Goal: Task Accomplishment & Management: Manage account settings

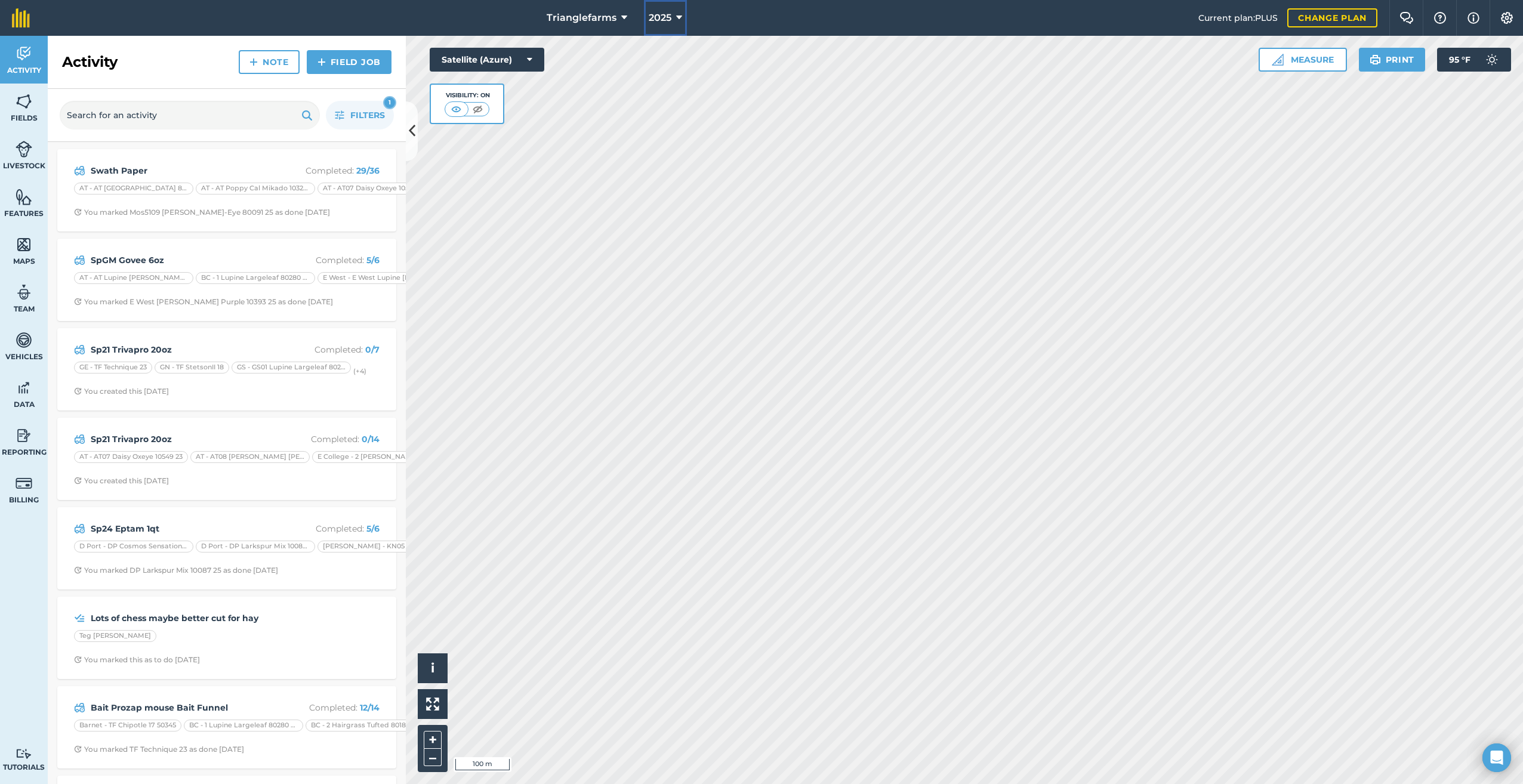
drag, startPoint x: 673, startPoint y: 16, endPoint x: 705, endPoint y: 30, distance: 34.9
click at [674, 16] on button "2025" at bounding box center [665, 18] width 43 height 36
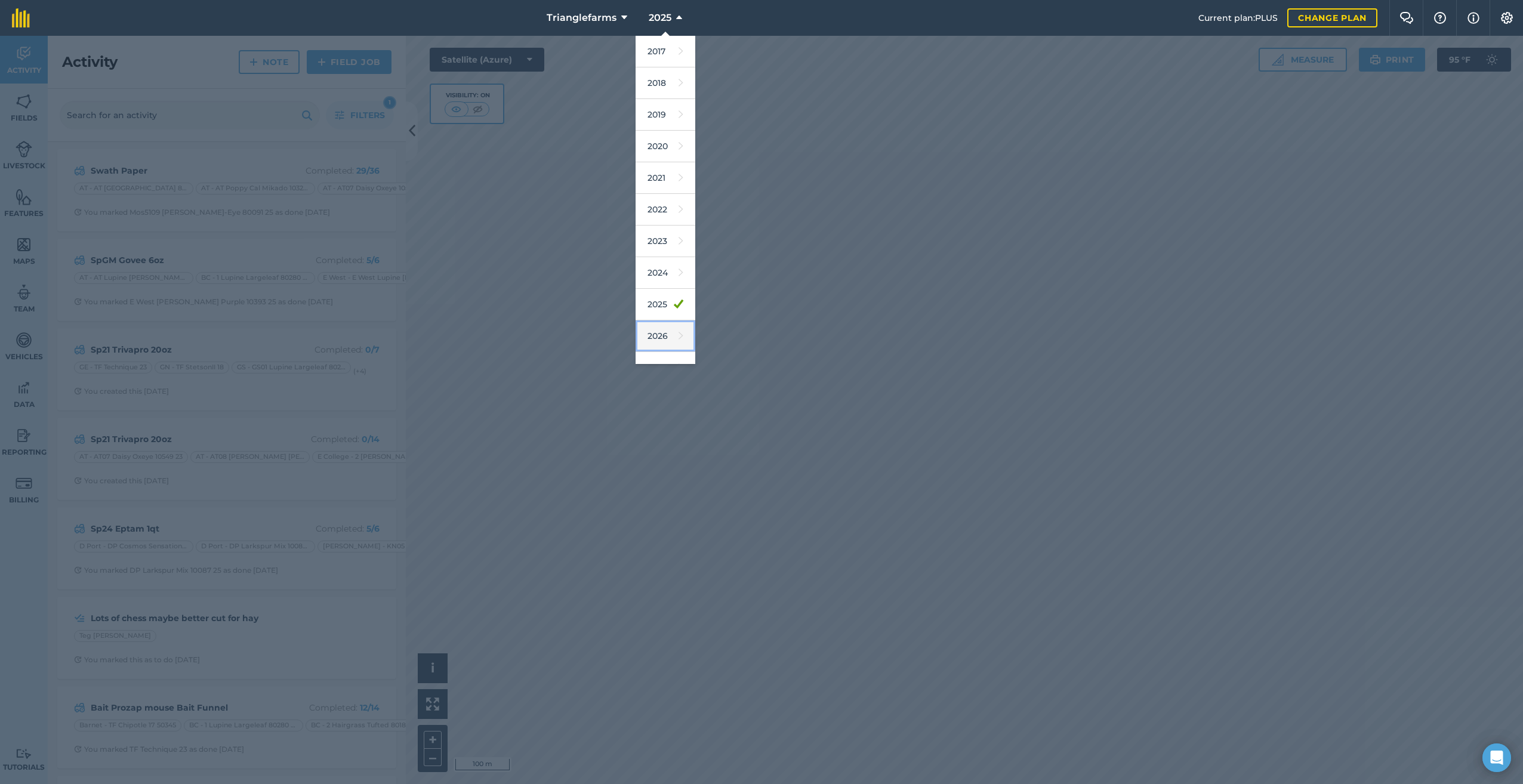
click at [665, 334] on link "2026" at bounding box center [665, 336] width 59 height 32
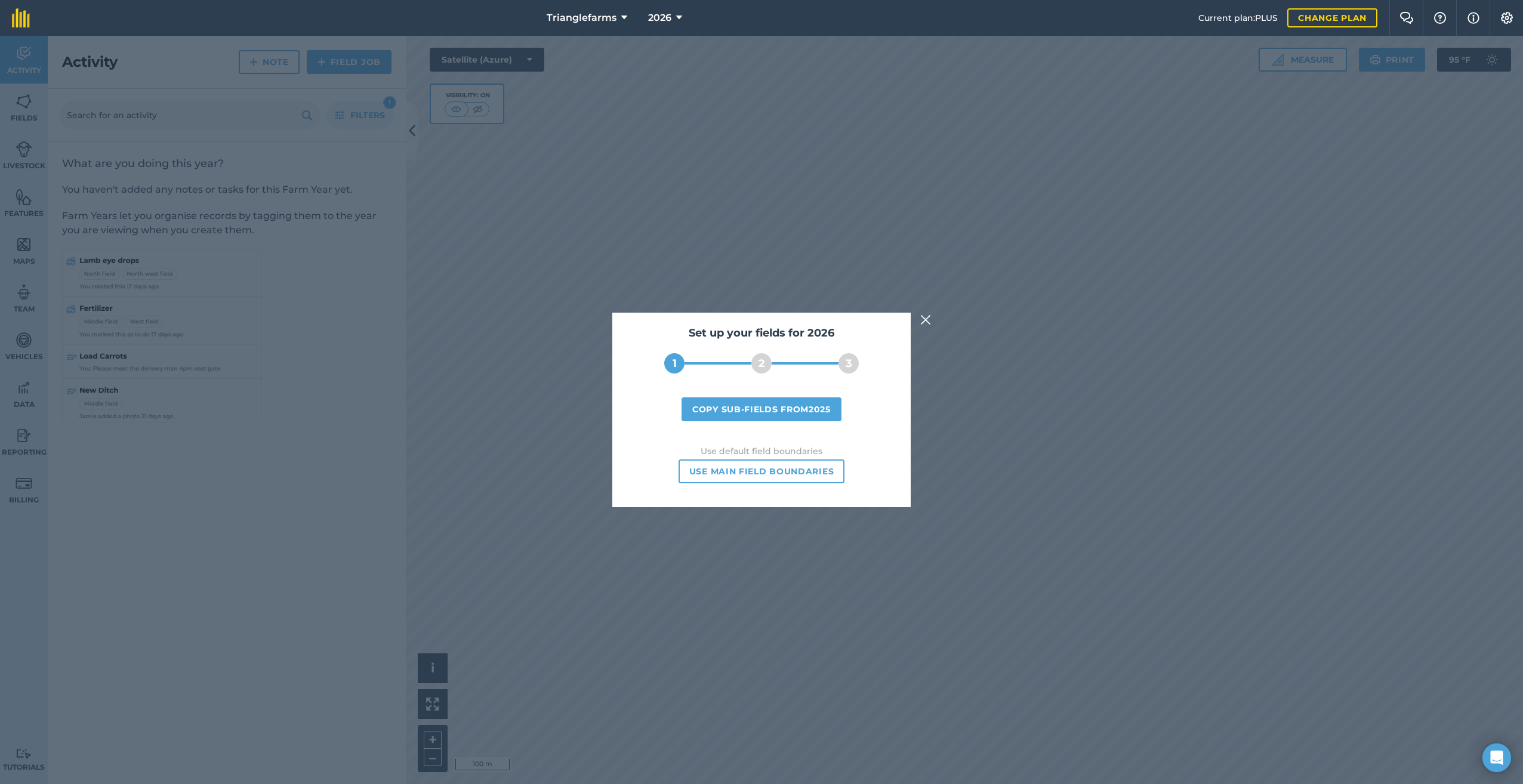
click at [924, 319] on img at bounding box center [925, 320] width 11 height 15
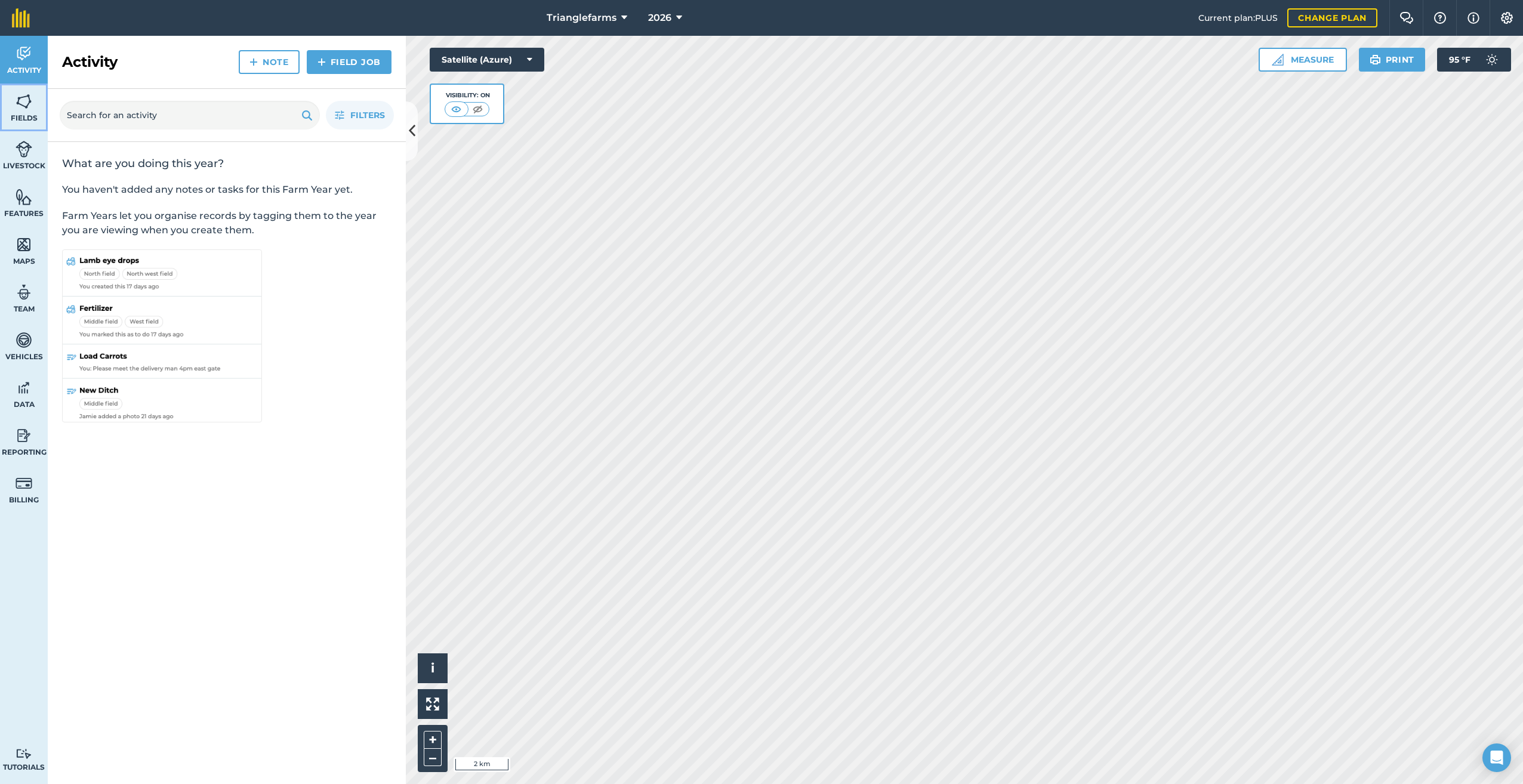
click at [15, 107] on link "Fields" at bounding box center [24, 107] width 48 height 48
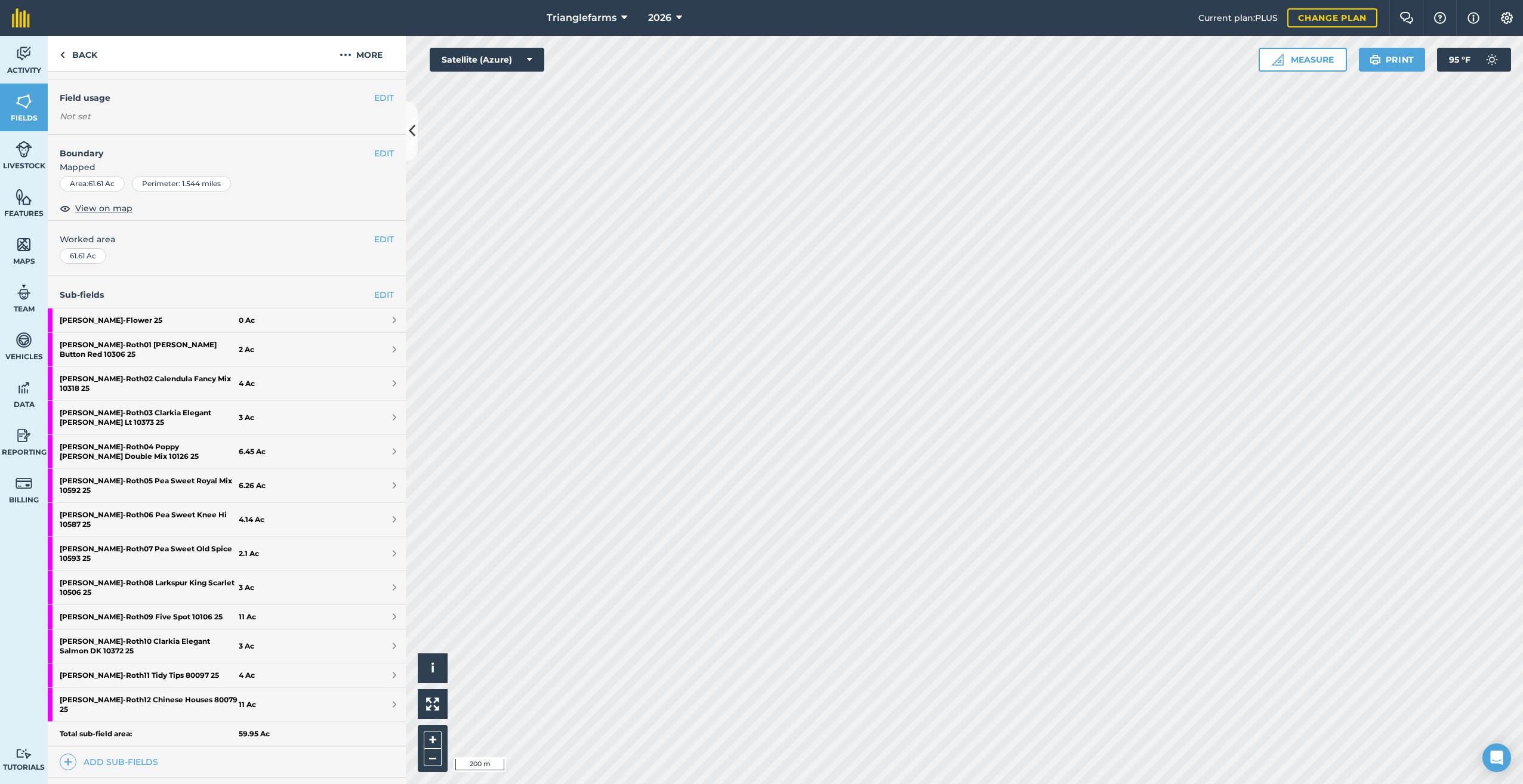
scroll to position [154, 0]
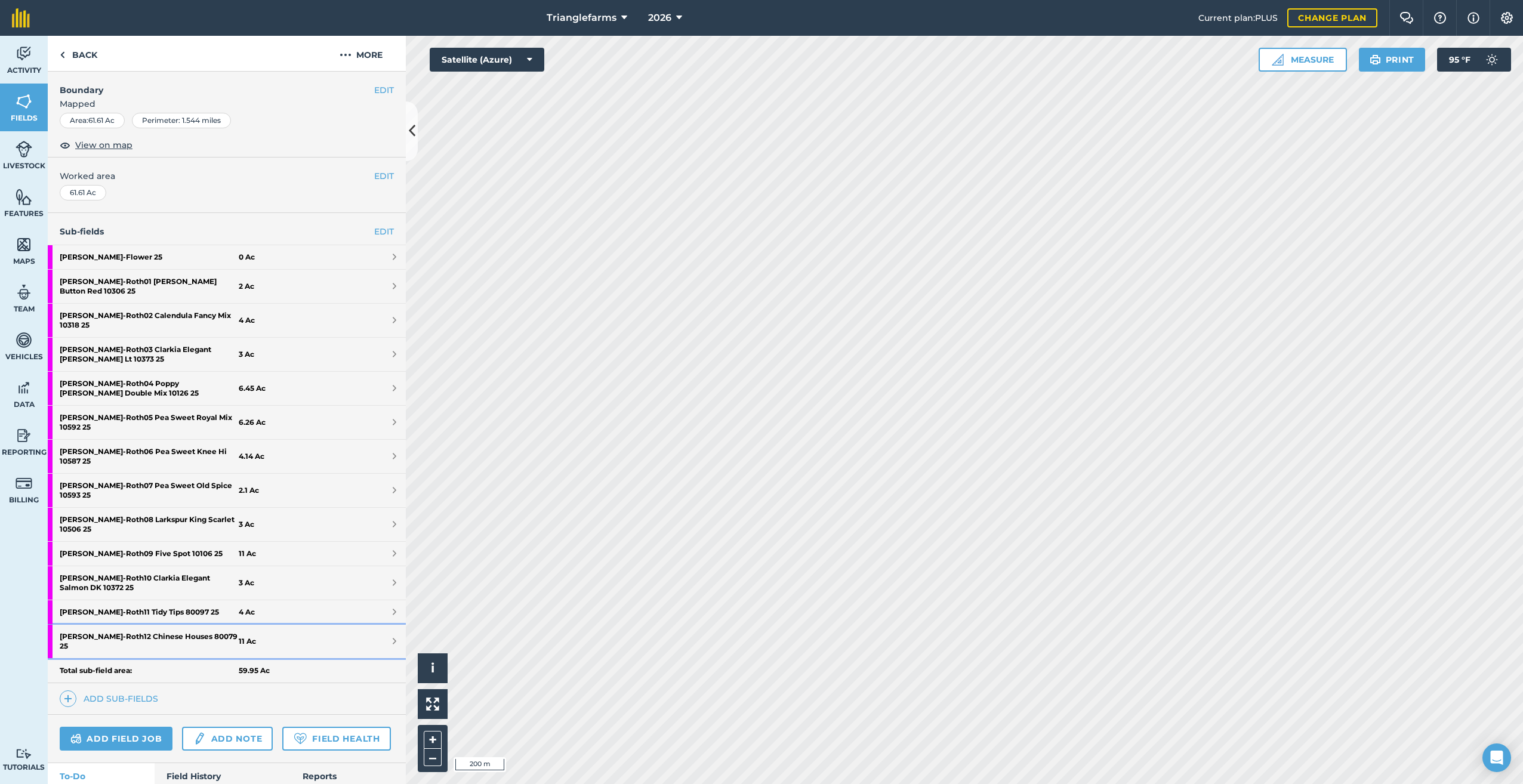
click at [166, 625] on strong "Roth - Roth12 Chinese Houses 80079 25" at bounding box center [148, 641] width 179 height 33
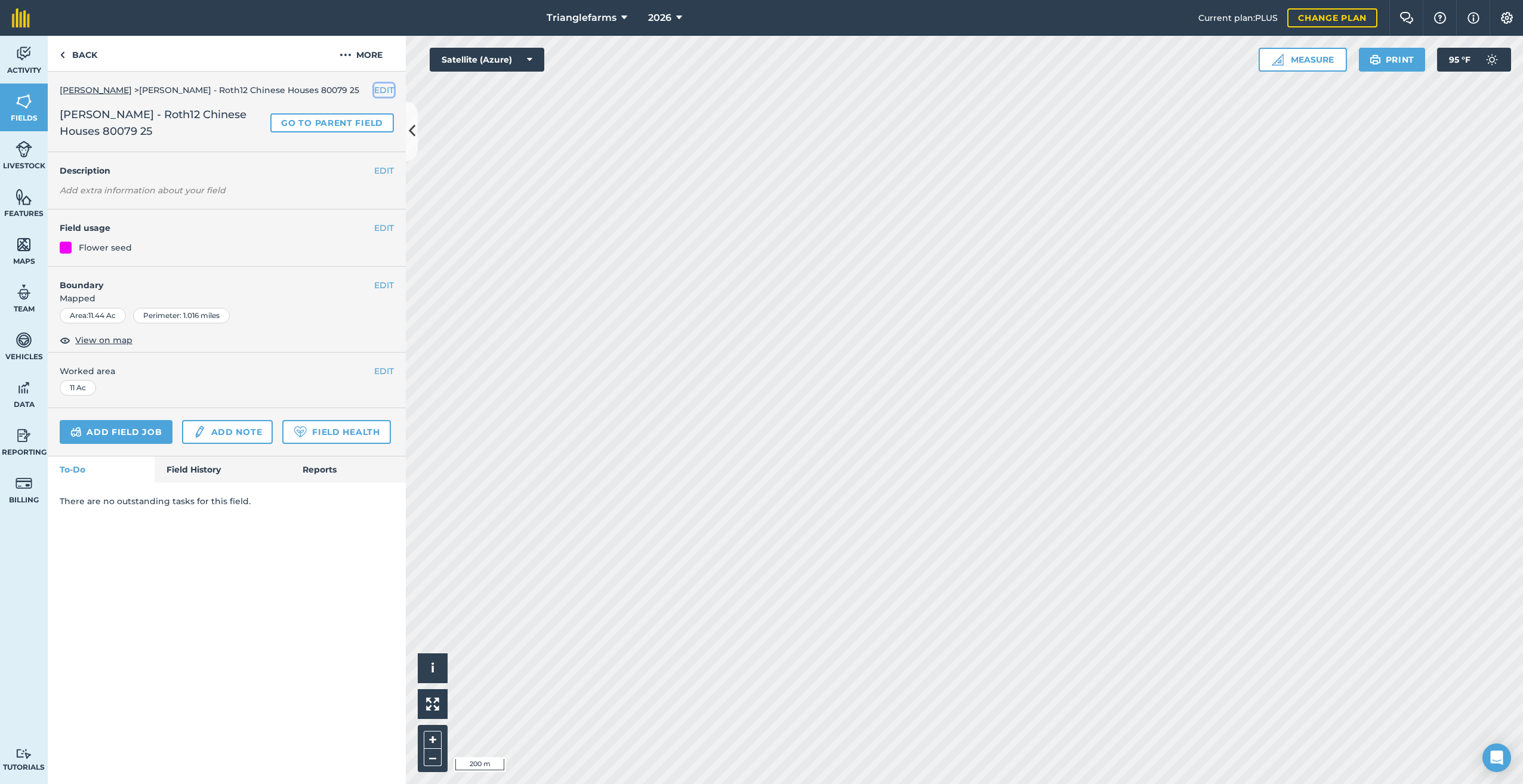
click at [384, 90] on button "EDIT" at bounding box center [384, 90] width 19 height 13
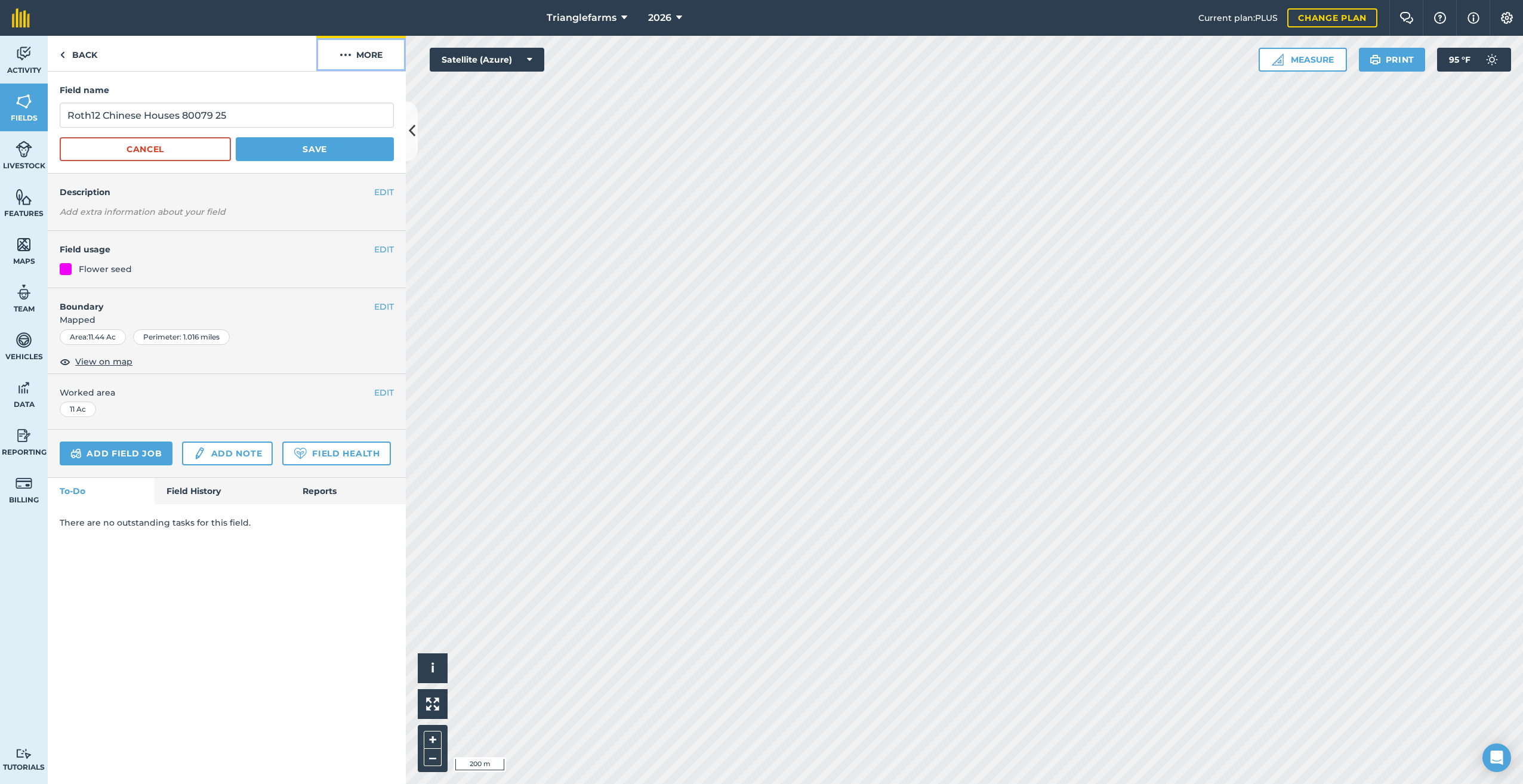
click at [348, 54] on img at bounding box center [345, 55] width 12 height 15
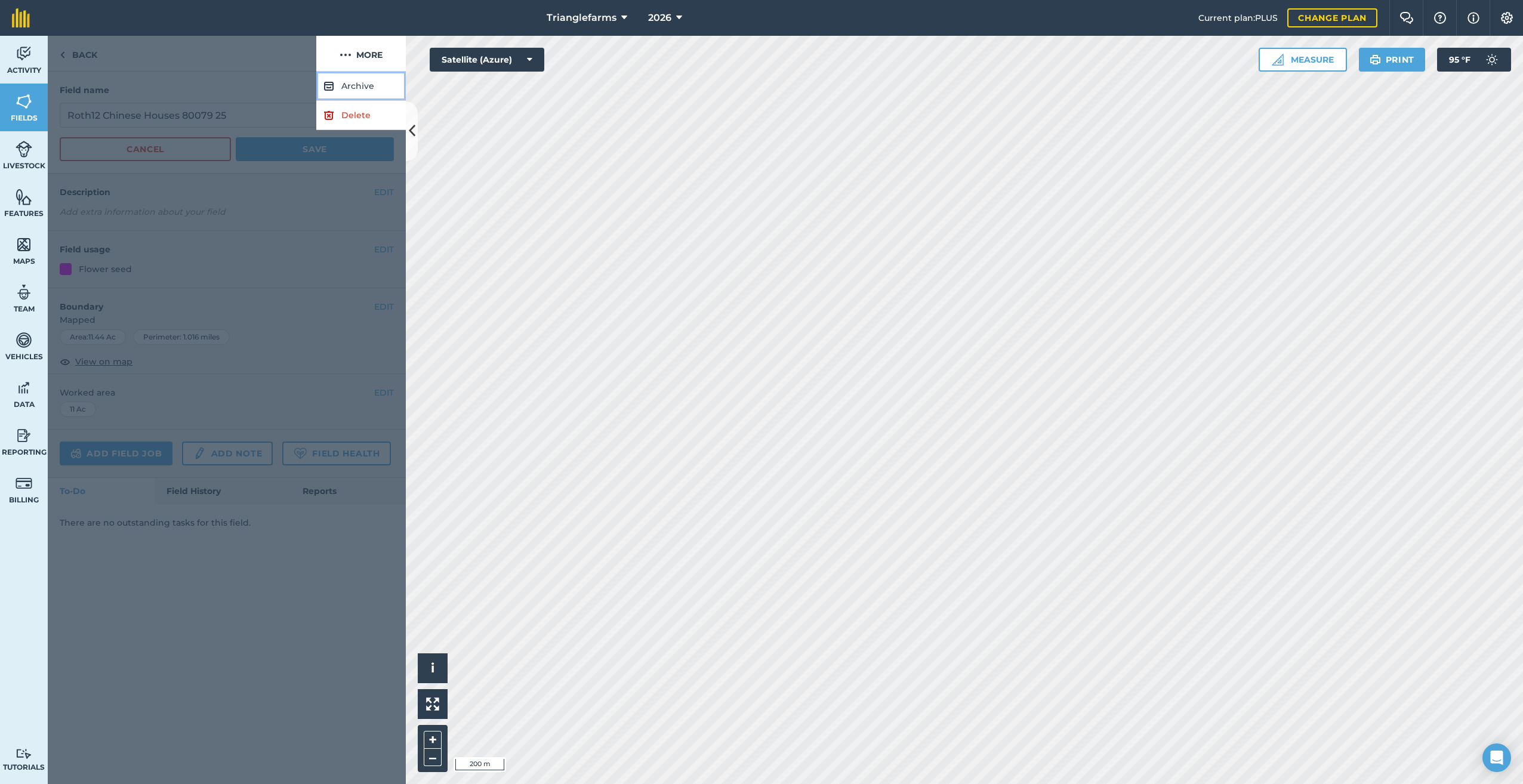
click at [358, 82] on button "Archive" at bounding box center [361, 86] width 90 height 29
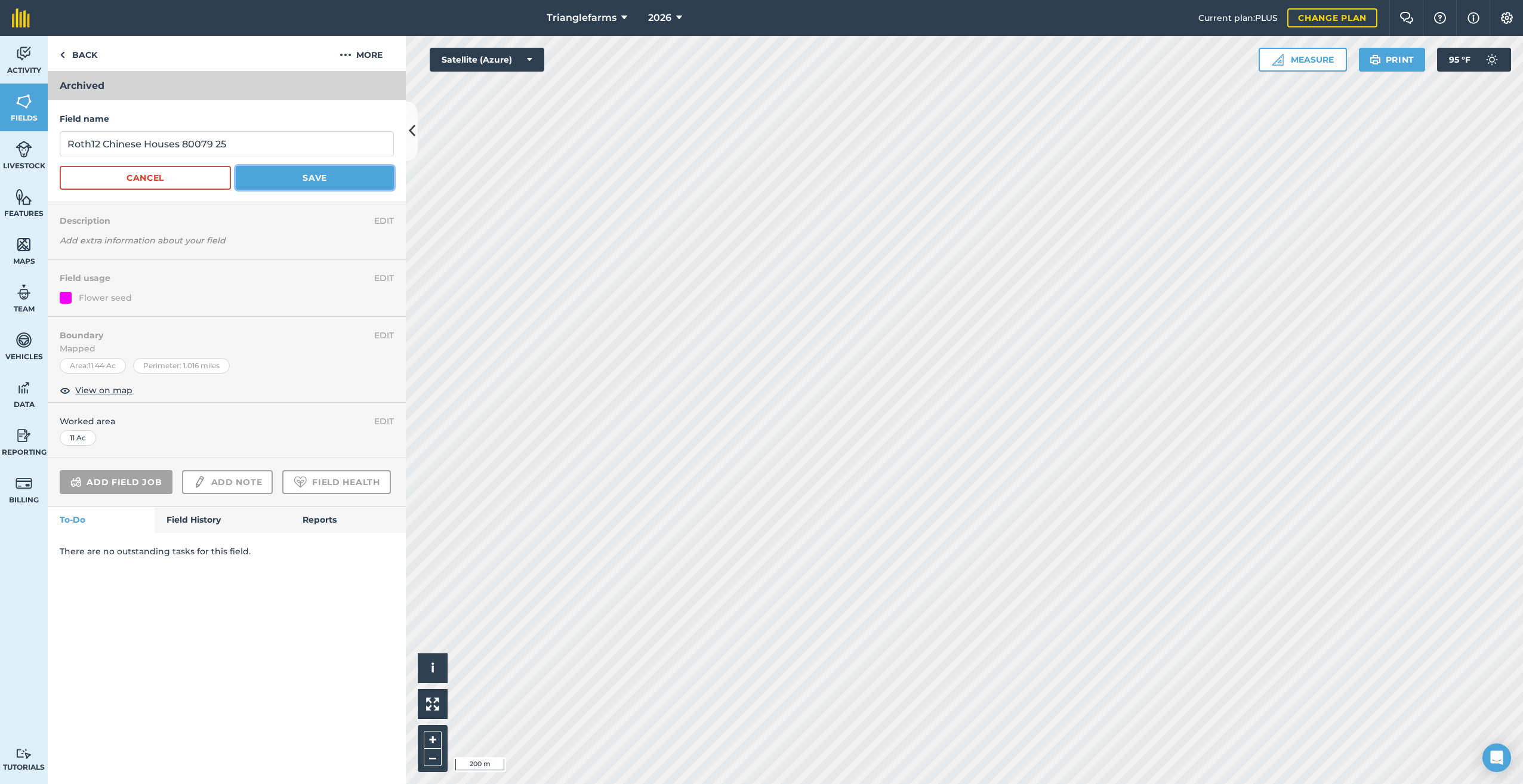
click at [329, 174] on button "Save" at bounding box center [315, 178] width 158 height 24
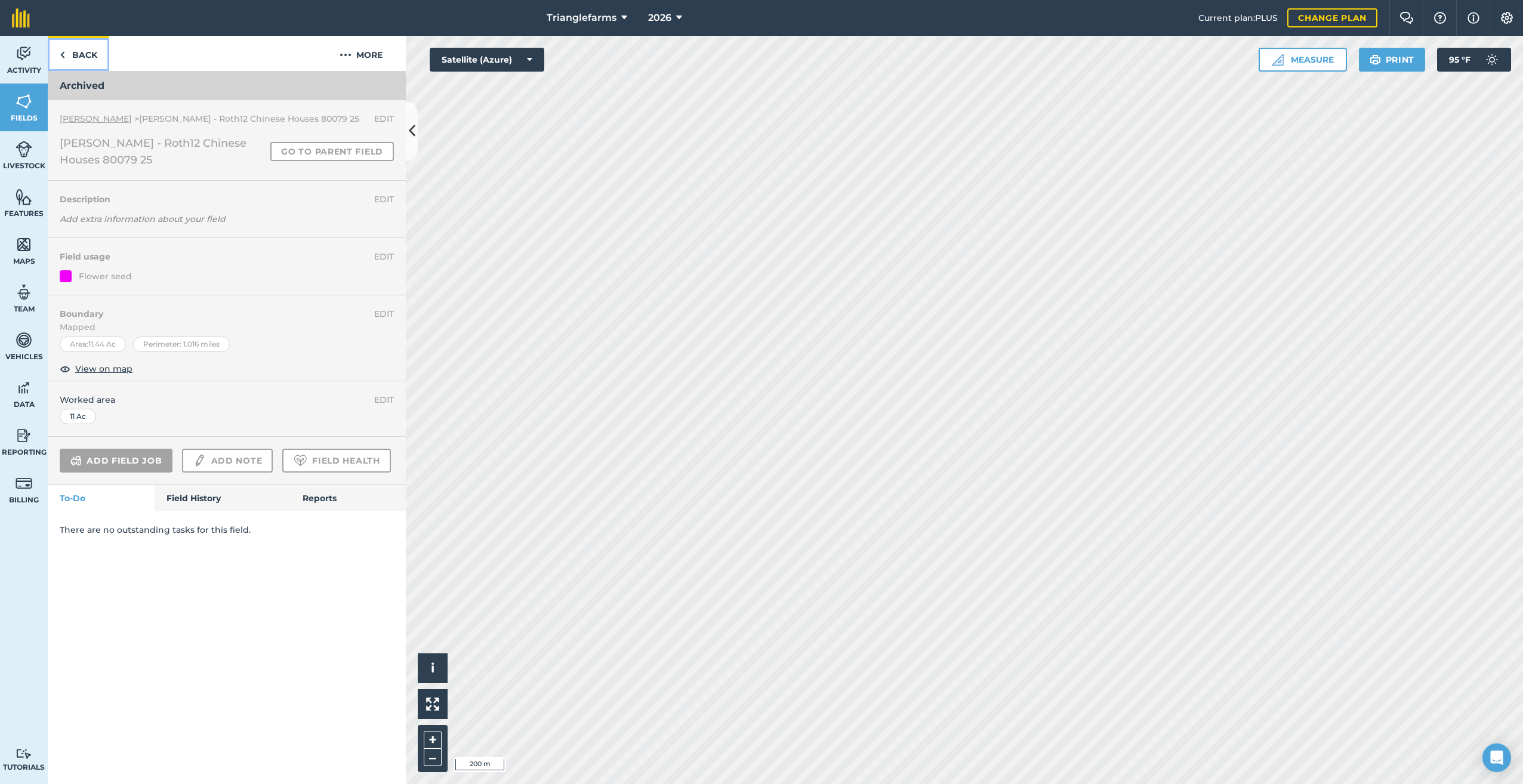
drag, startPoint x: 64, startPoint y: 56, endPoint x: 183, endPoint y: 190, distance: 179.2
click at [64, 56] on img at bounding box center [62, 55] width 5 height 15
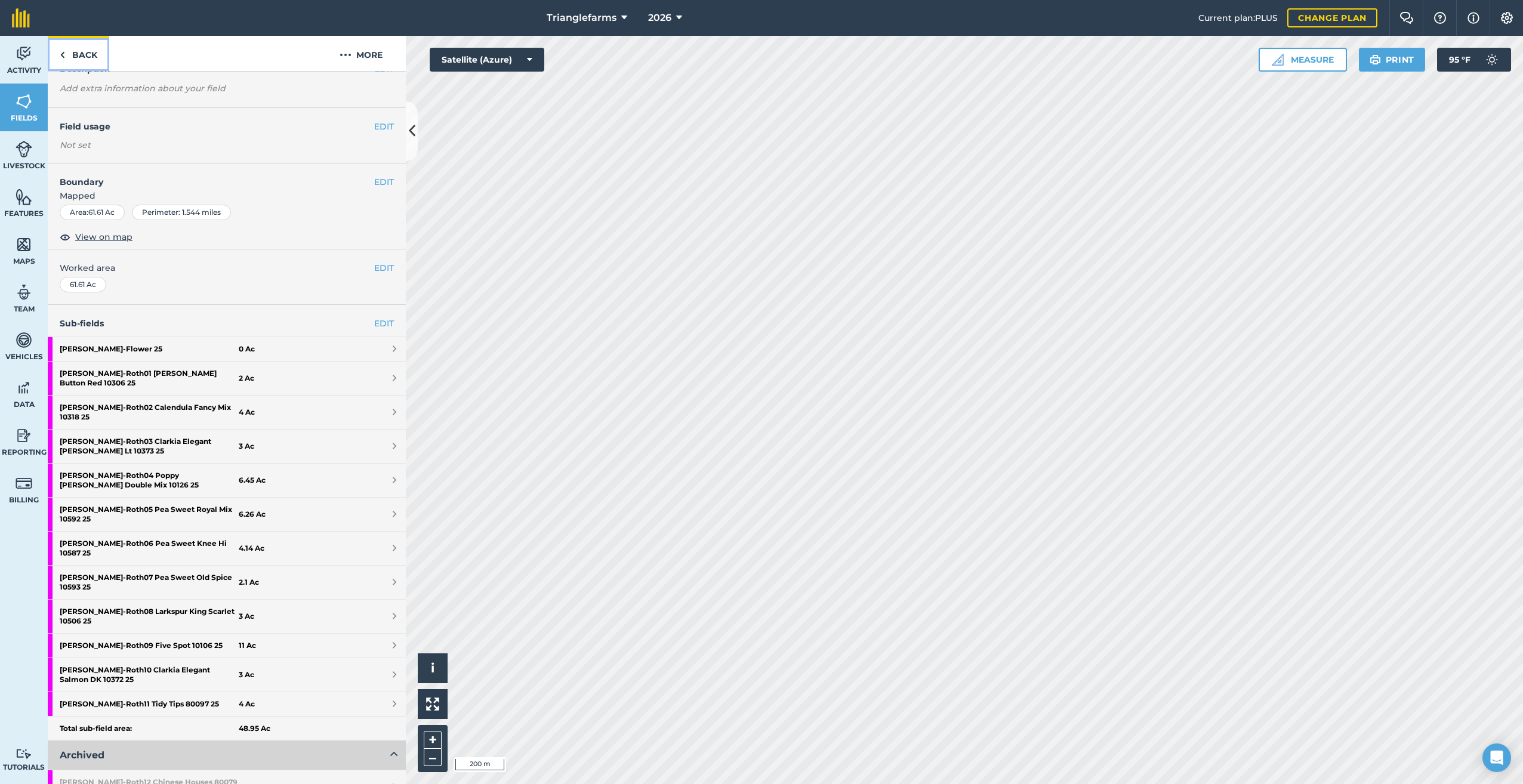
scroll to position [107, 0]
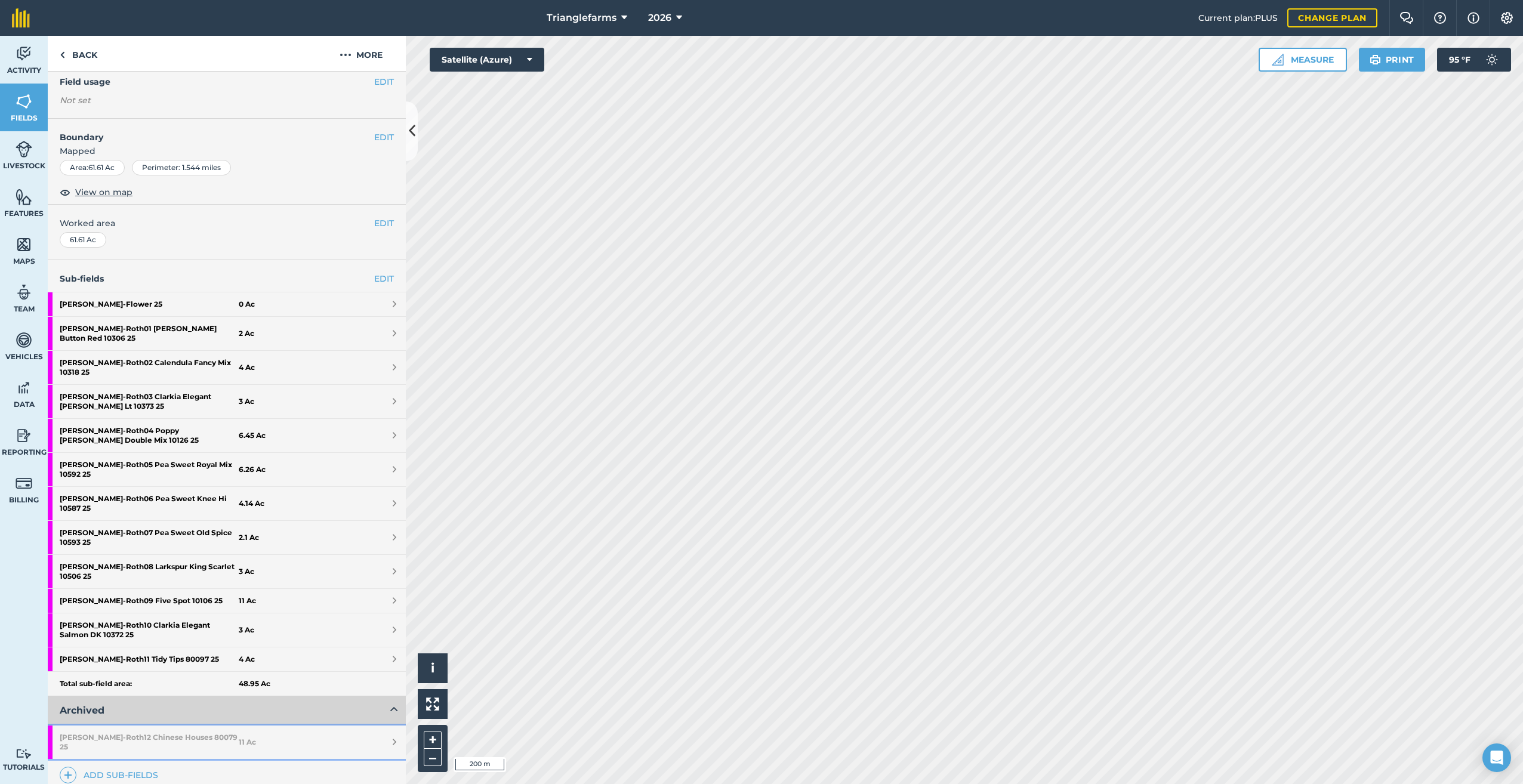
drag, startPoint x: 135, startPoint y: 676, endPoint x: 161, endPoint y: 684, distance: 27.2
click at [135, 725] on strong "Roth - Roth12 Chinese Houses 80079 25" at bounding box center [148, 742] width 179 height 33
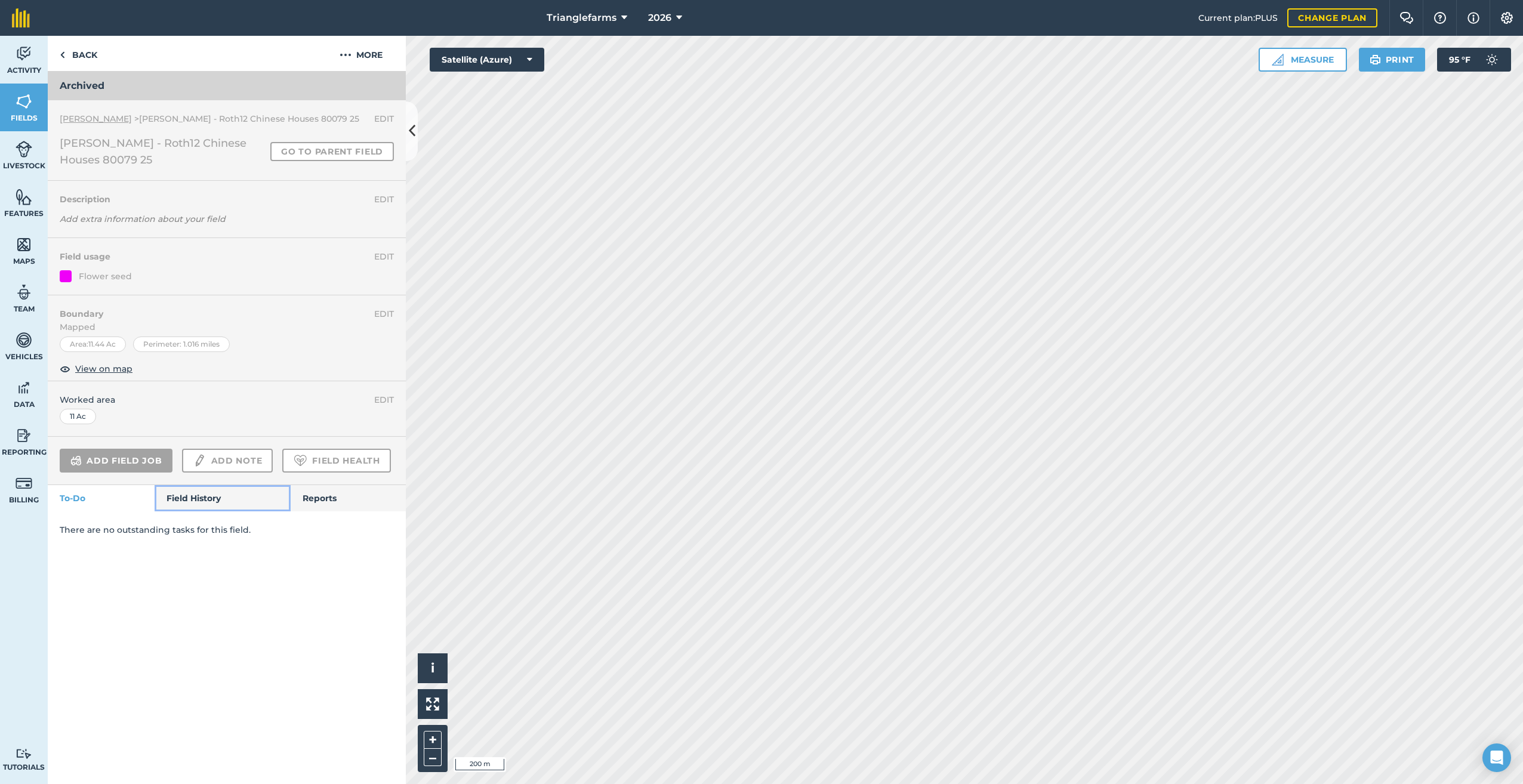
click at [184, 493] on link "Field History" at bounding box center [222, 497] width 136 height 26
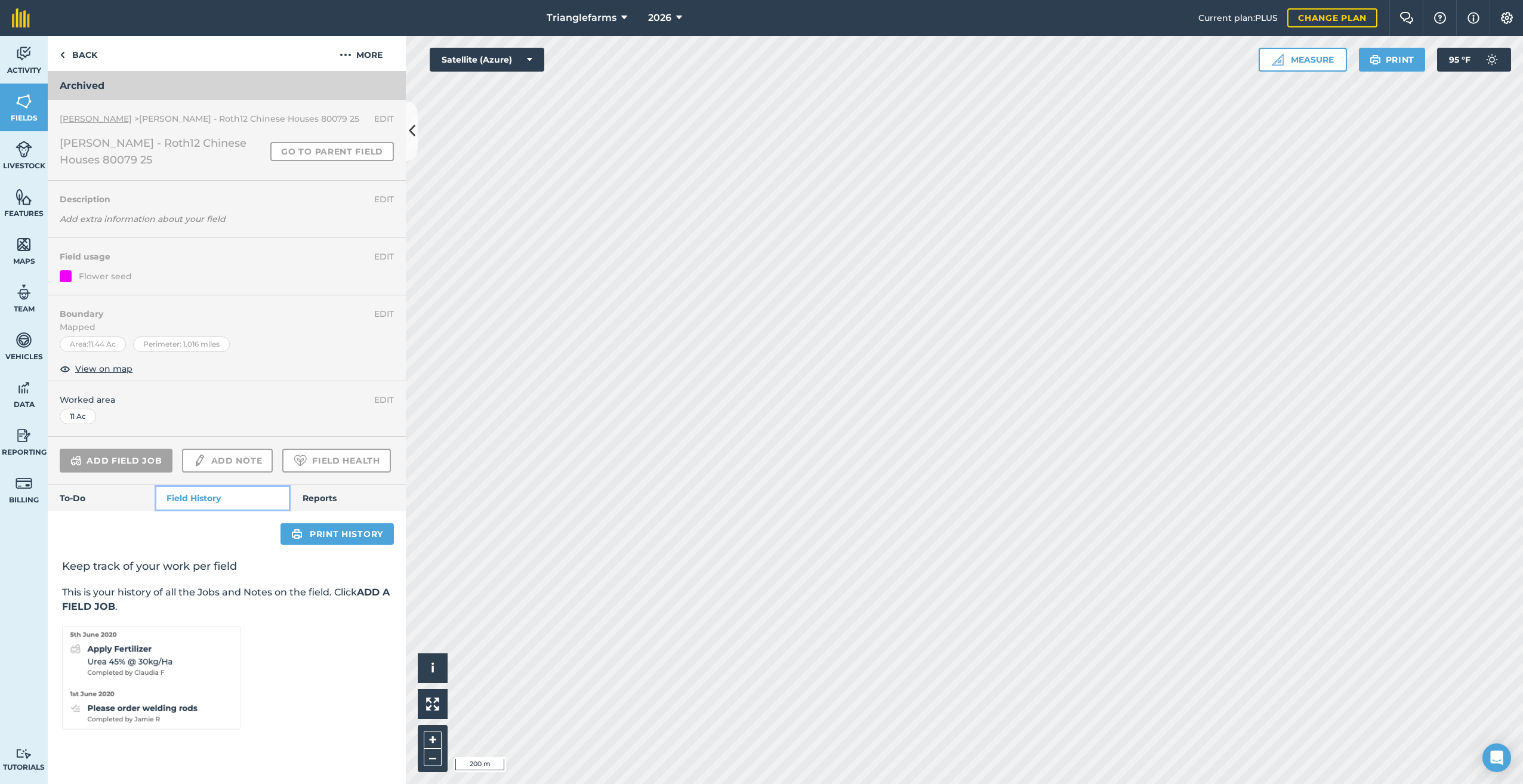
scroll to position [5, 0]
click at [668, 16] on span "2026" at bounding box center [659, 18] width 23 height 15
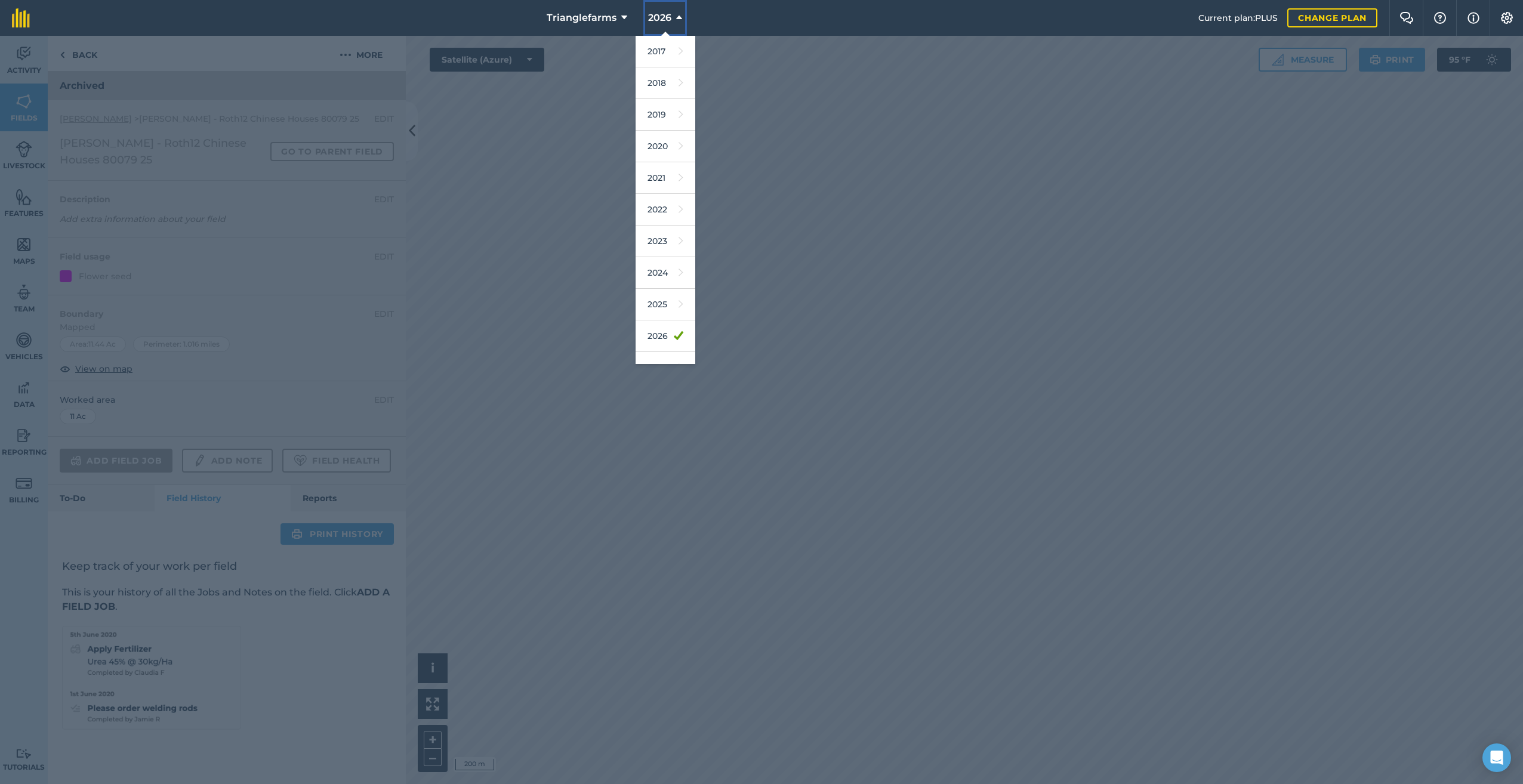
scroll to position [19, 0]
click at [650, 341] on link "2027" at bounding box center [665, 348] width 59 height 32
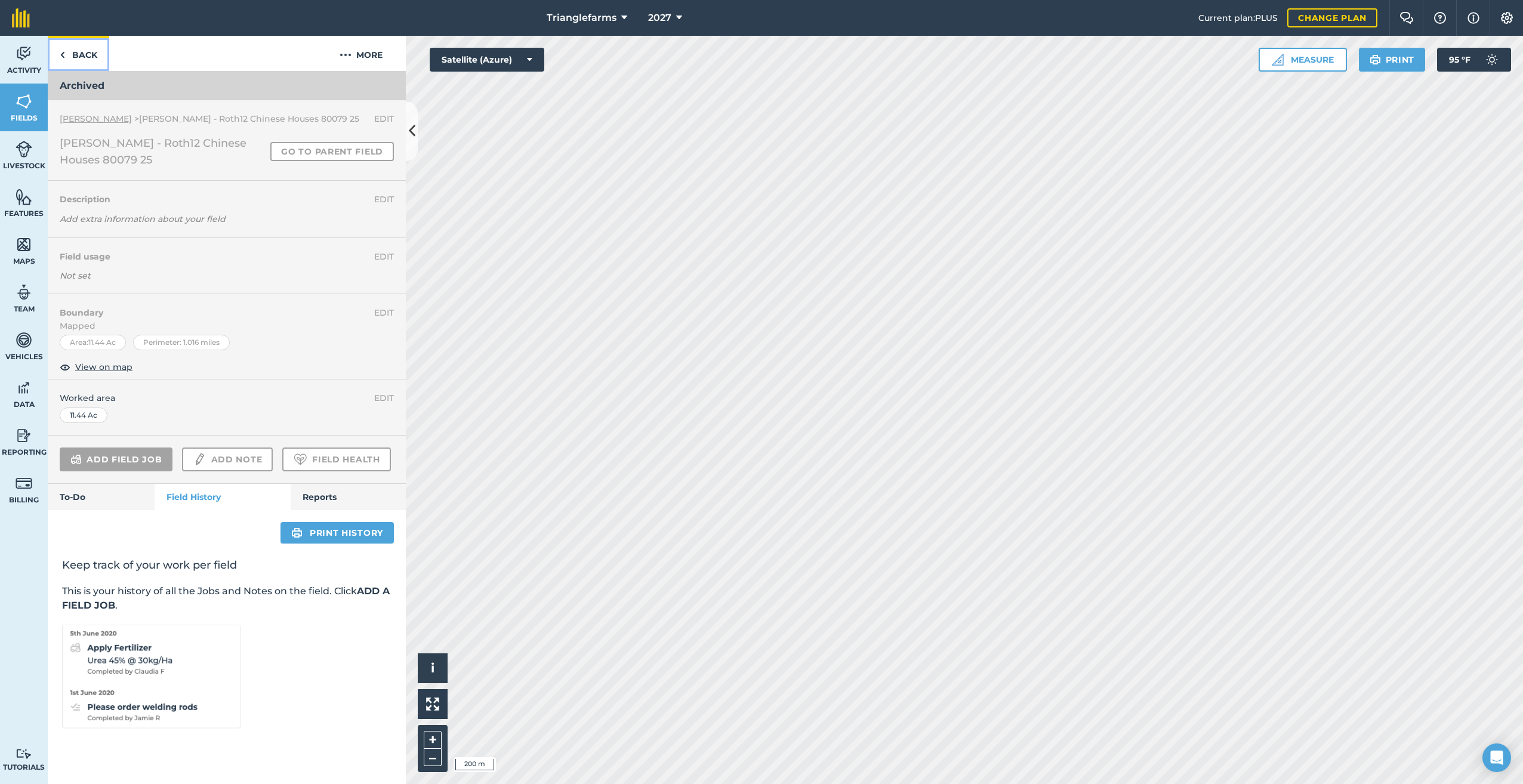
click at [60, 54] on img at bounding box center [62, 55] width 5 height 15
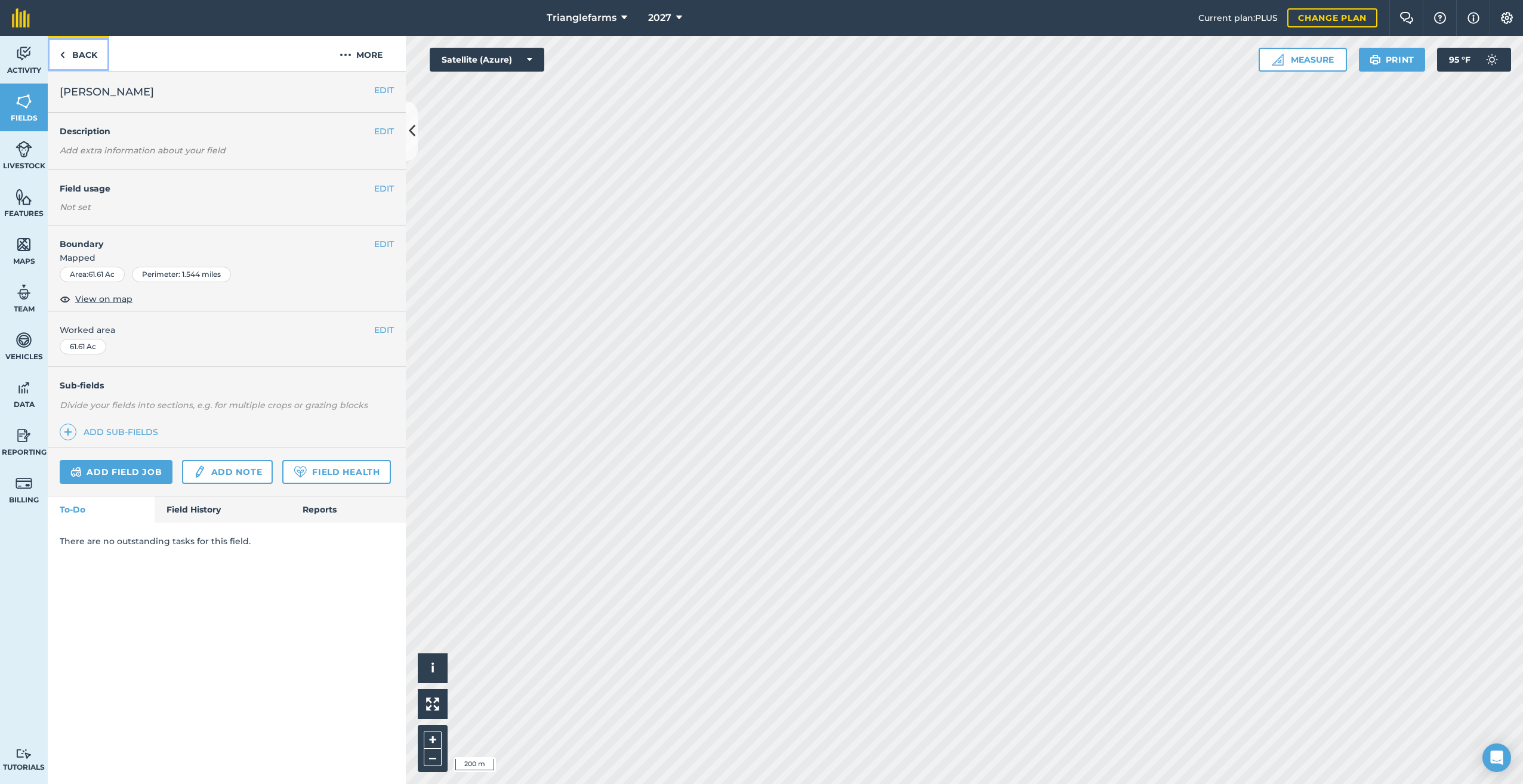
click at [68, 51] on link "Back" at bounding box center [78, 53] width 61 height 35
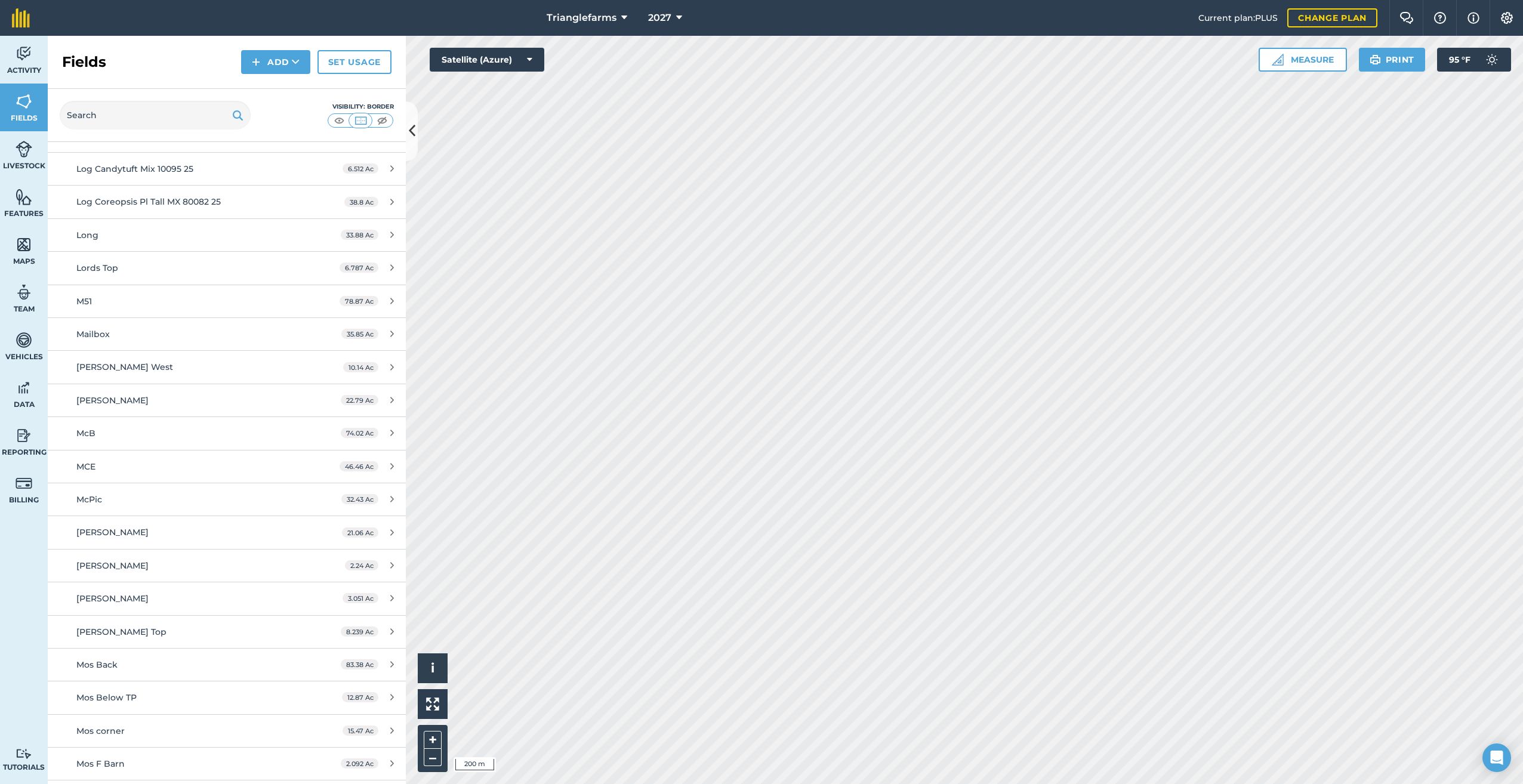
scroll to position [2586, 0]
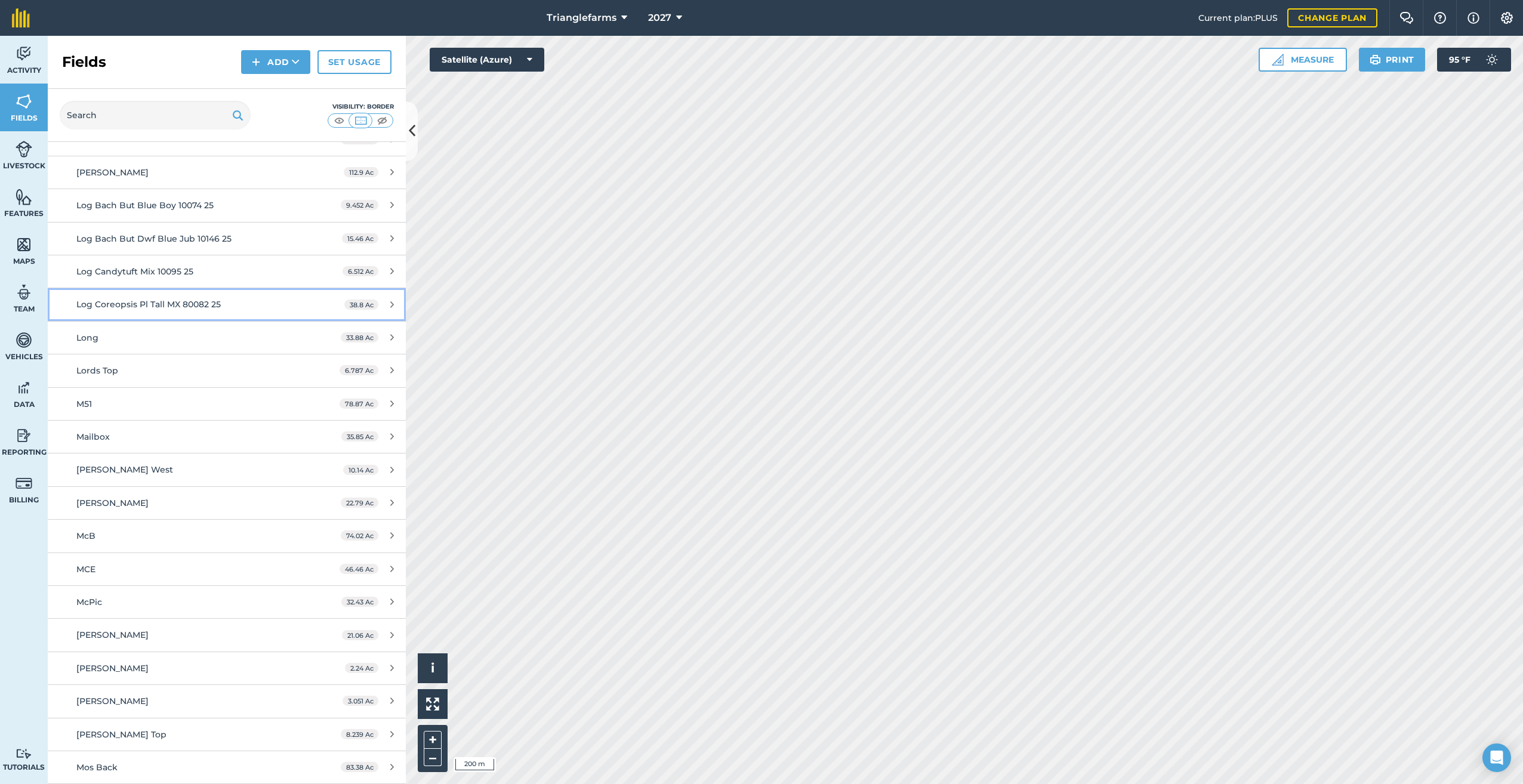
click at [138, 303] on span "Log Coreopsis Pl Tall MX 80082 25" at bounding box center [148, 304] width 144 height 11
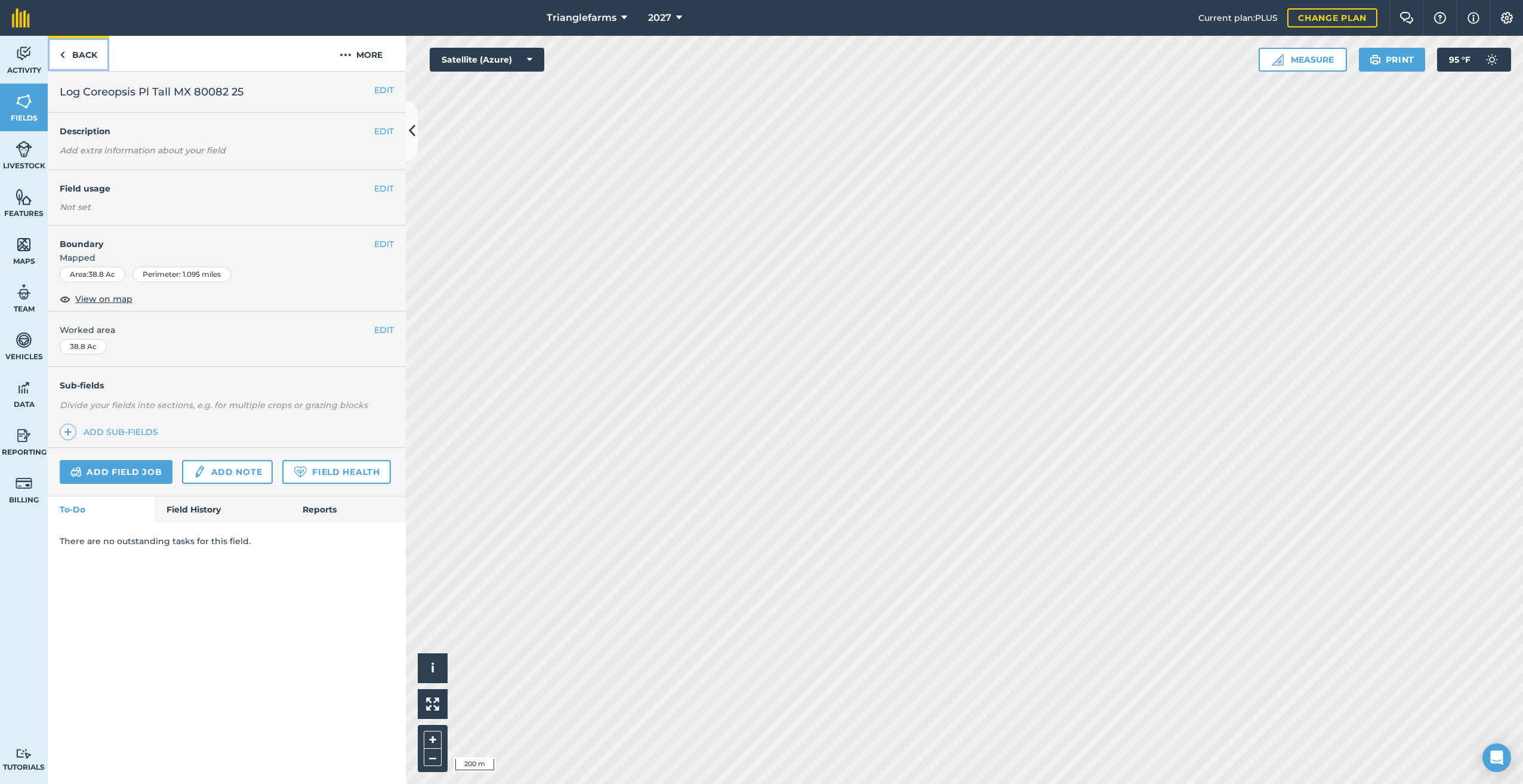
click at [60, 55] on img at bounding box center [62, 55] width 5 height 15
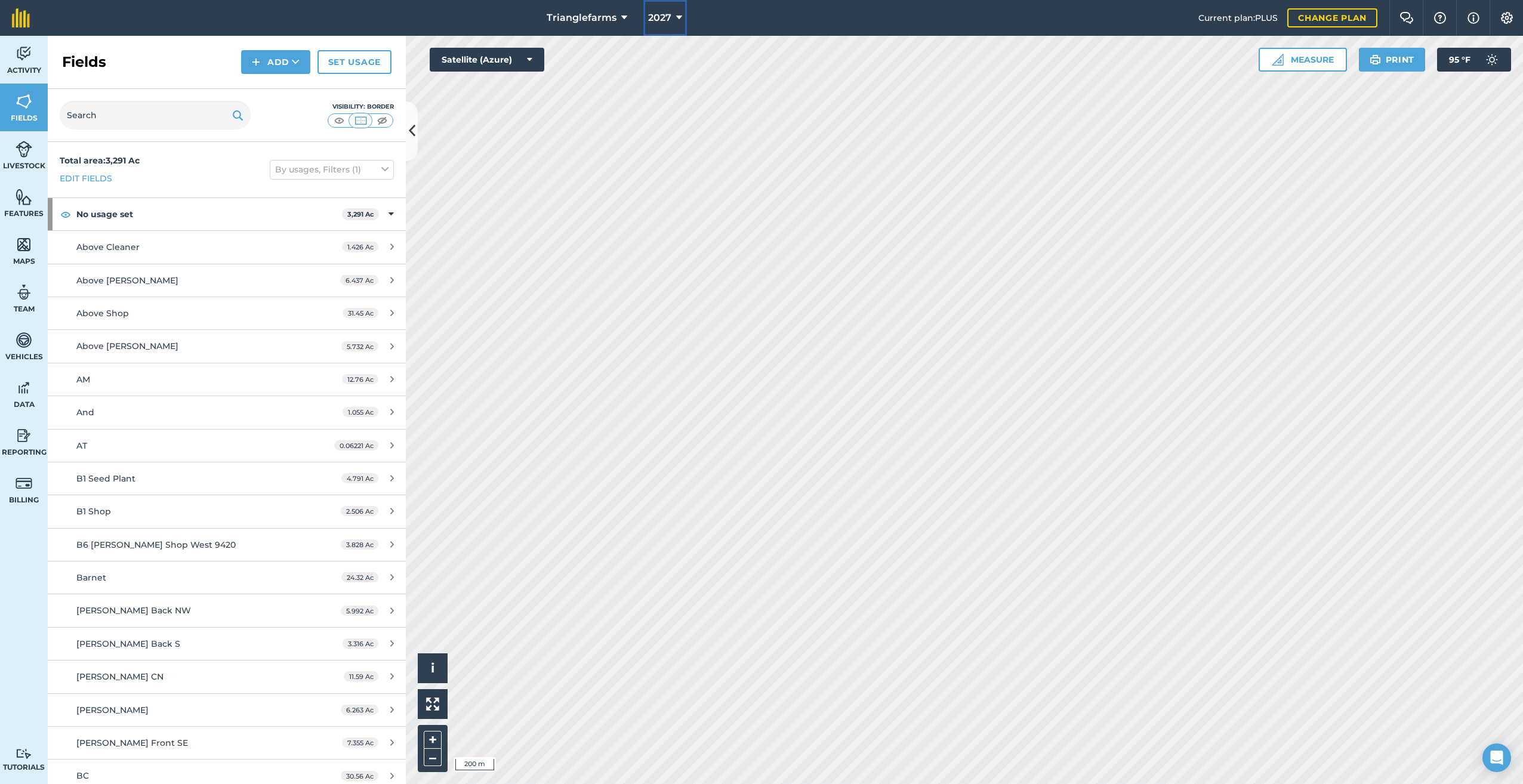
click at [677, 12] on icon at bounding box center [679, 18] width 6 height 15
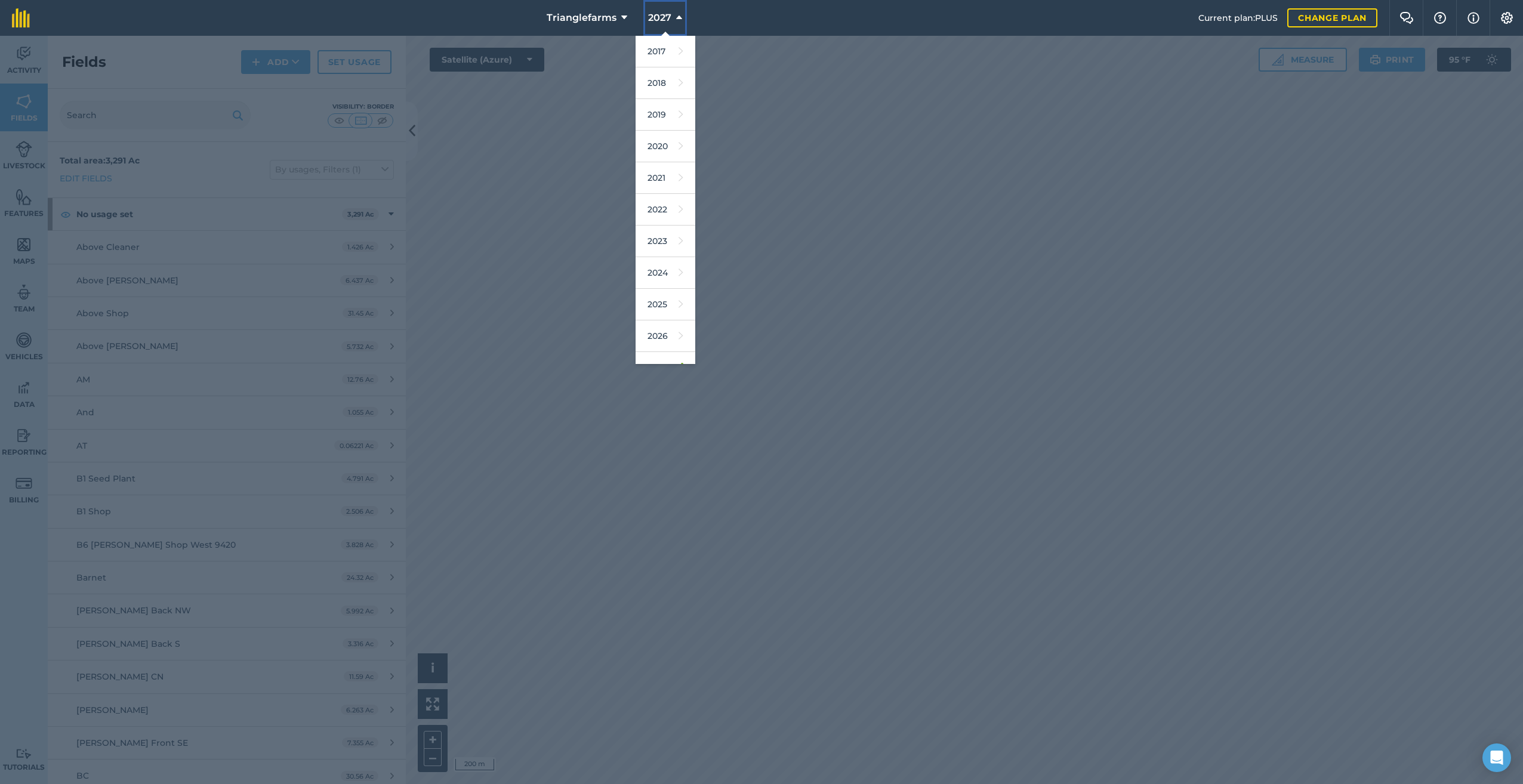
scroll to position [19, 0]
click at [664, 317] on link "2026" at bounding box center [665, 316] width 59 height 32
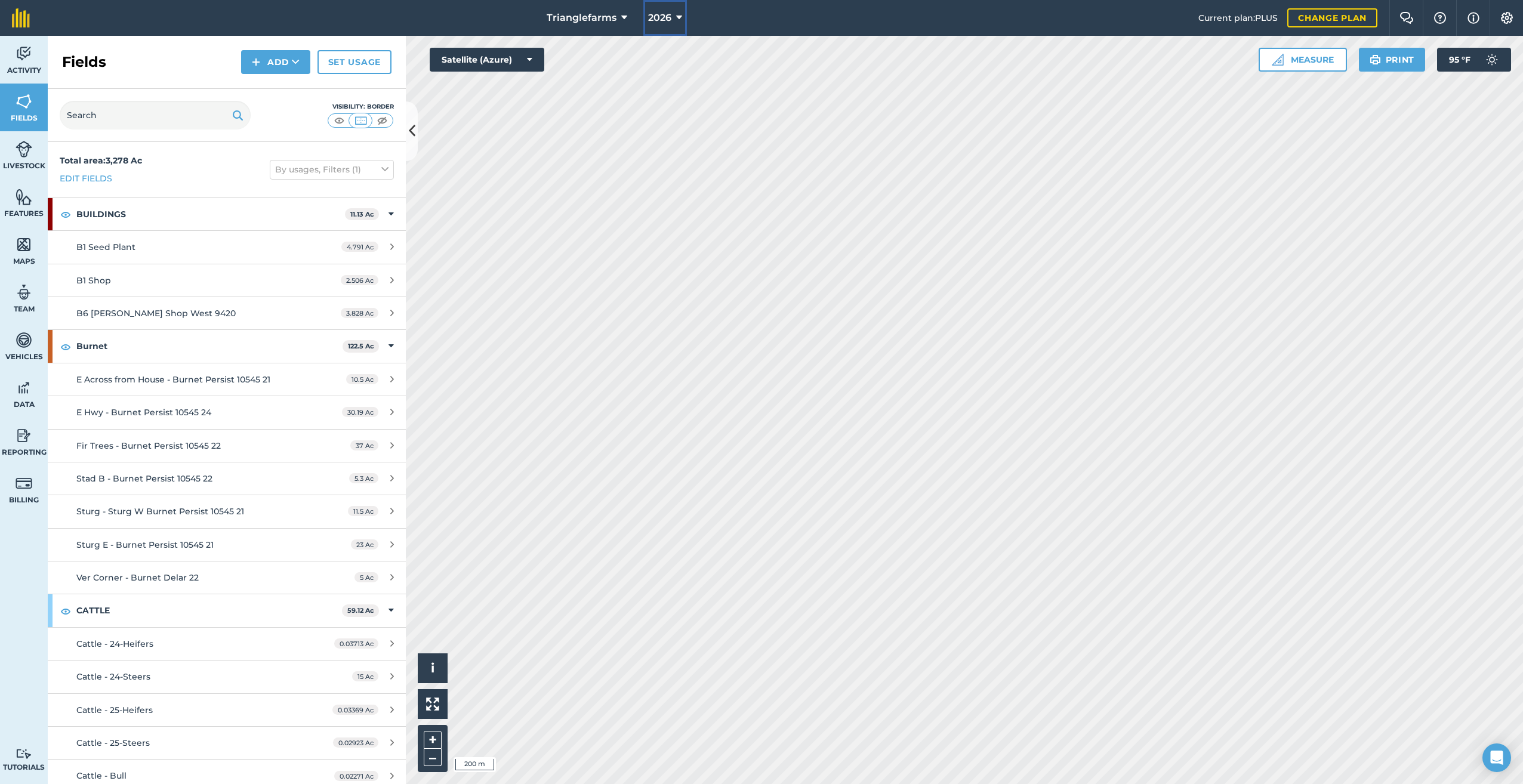
click at [672, 13] on button "2026" at bounding box center [665, 18] width 44 height 36
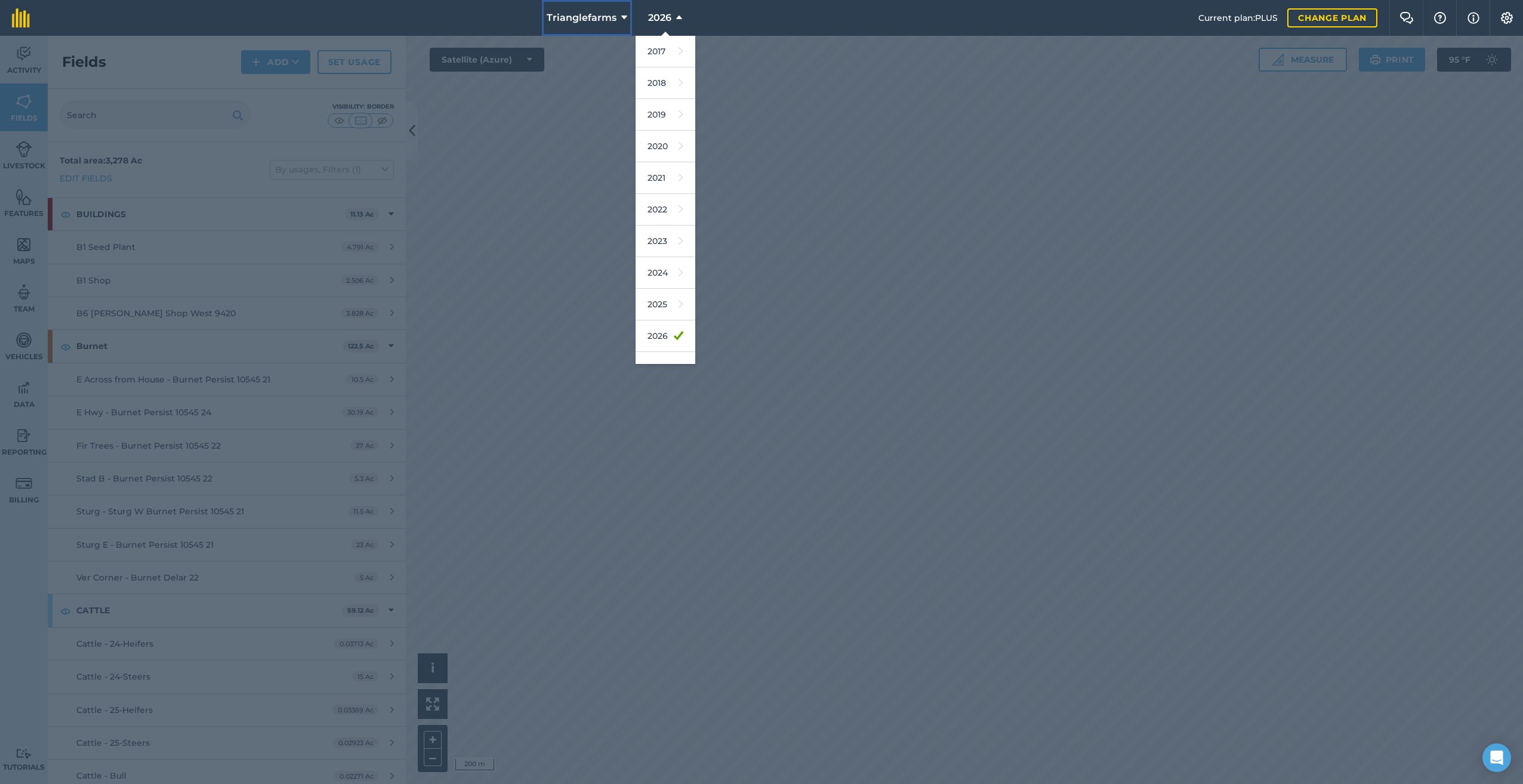
click at [622, 15] on icon at bounding box center [624, 18] width 6 height 15
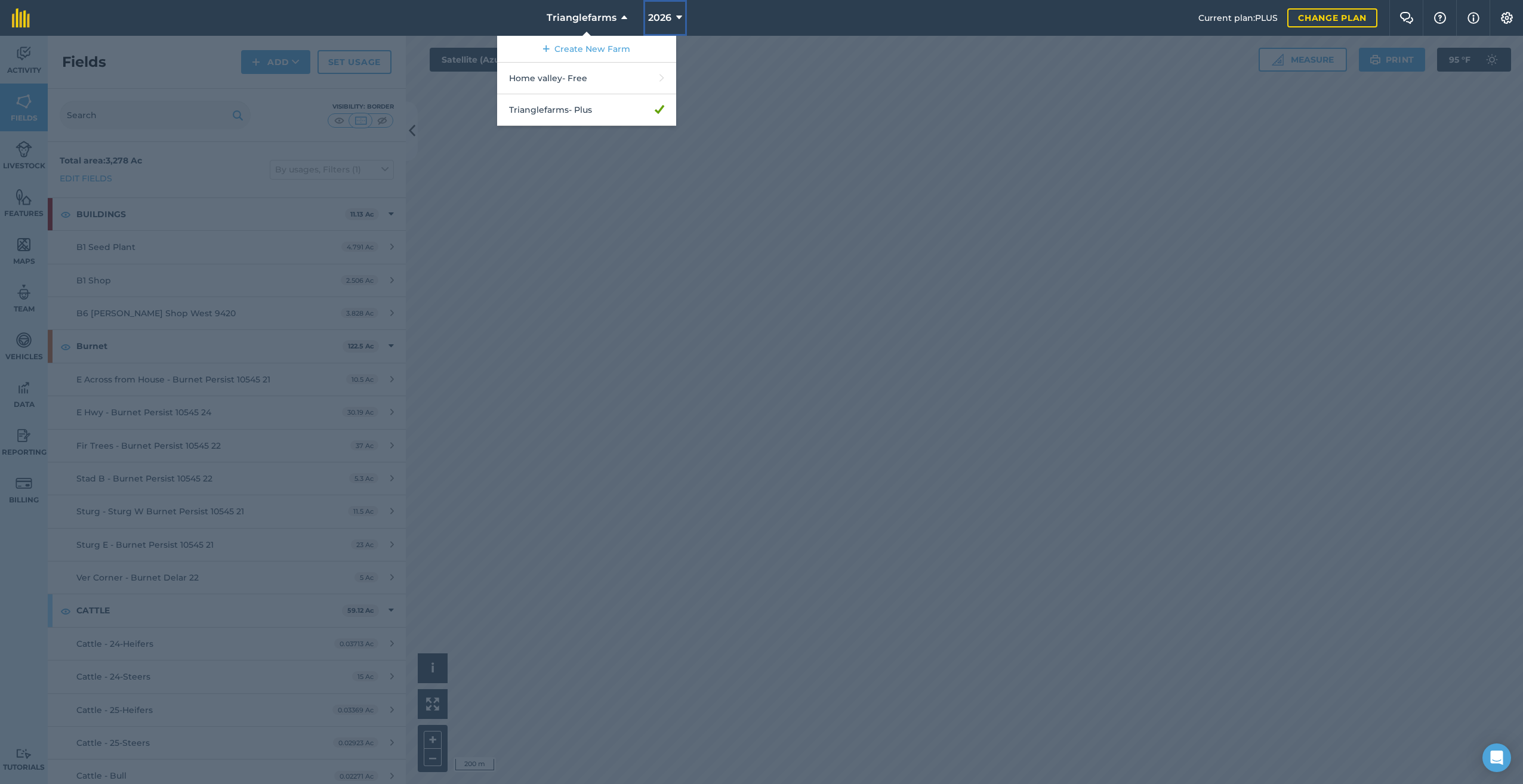
click at [664, 15] on span "2026" at bounding box center [659, 18] width 23 height 15
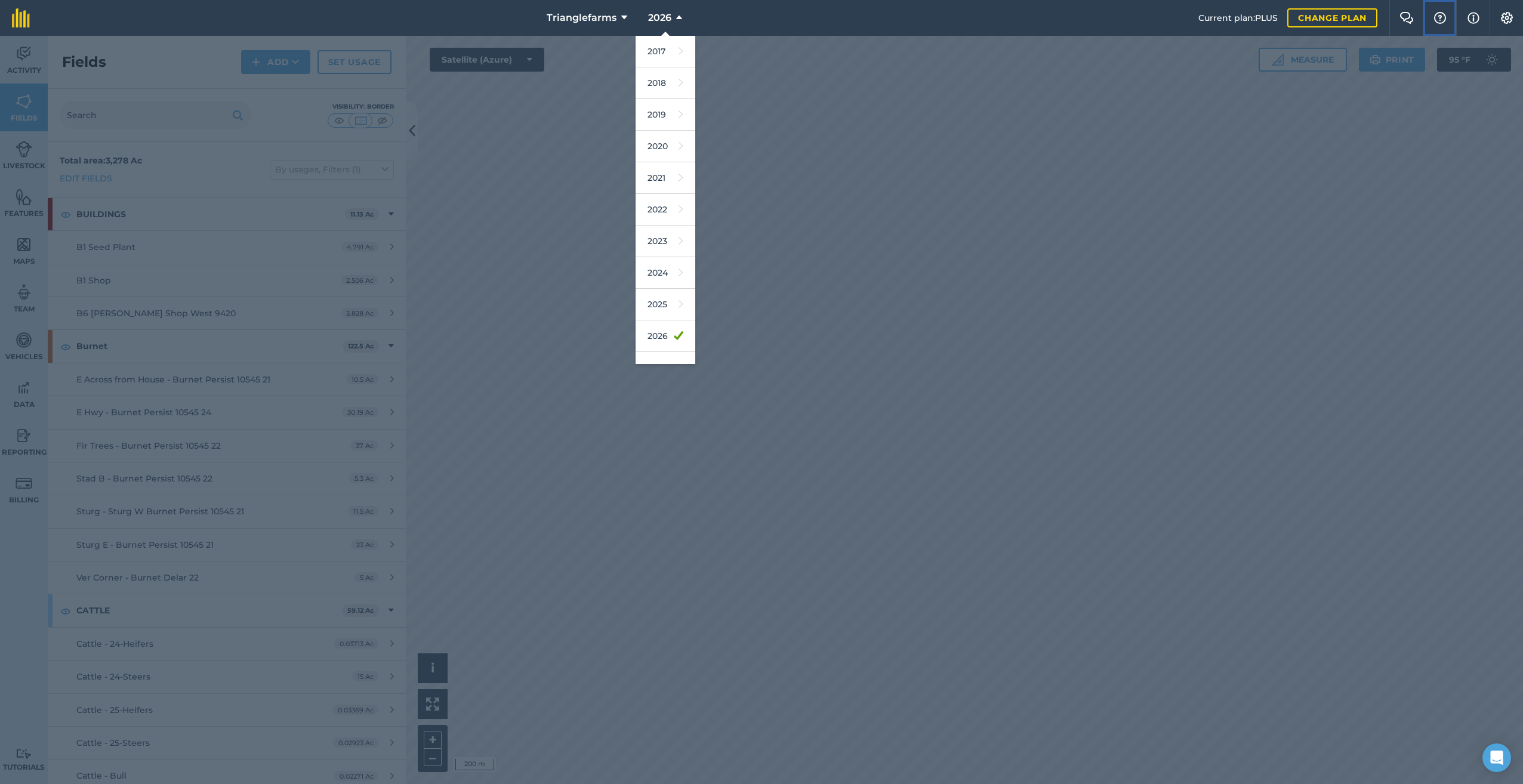
drag, startPoint x: 1441, startPoint y: 15, endPoint x: 1448, endPoint y: 21, distance: 9.2
click at [1441, 16] on img at bounding box center [1440, 18] width 15 height 12
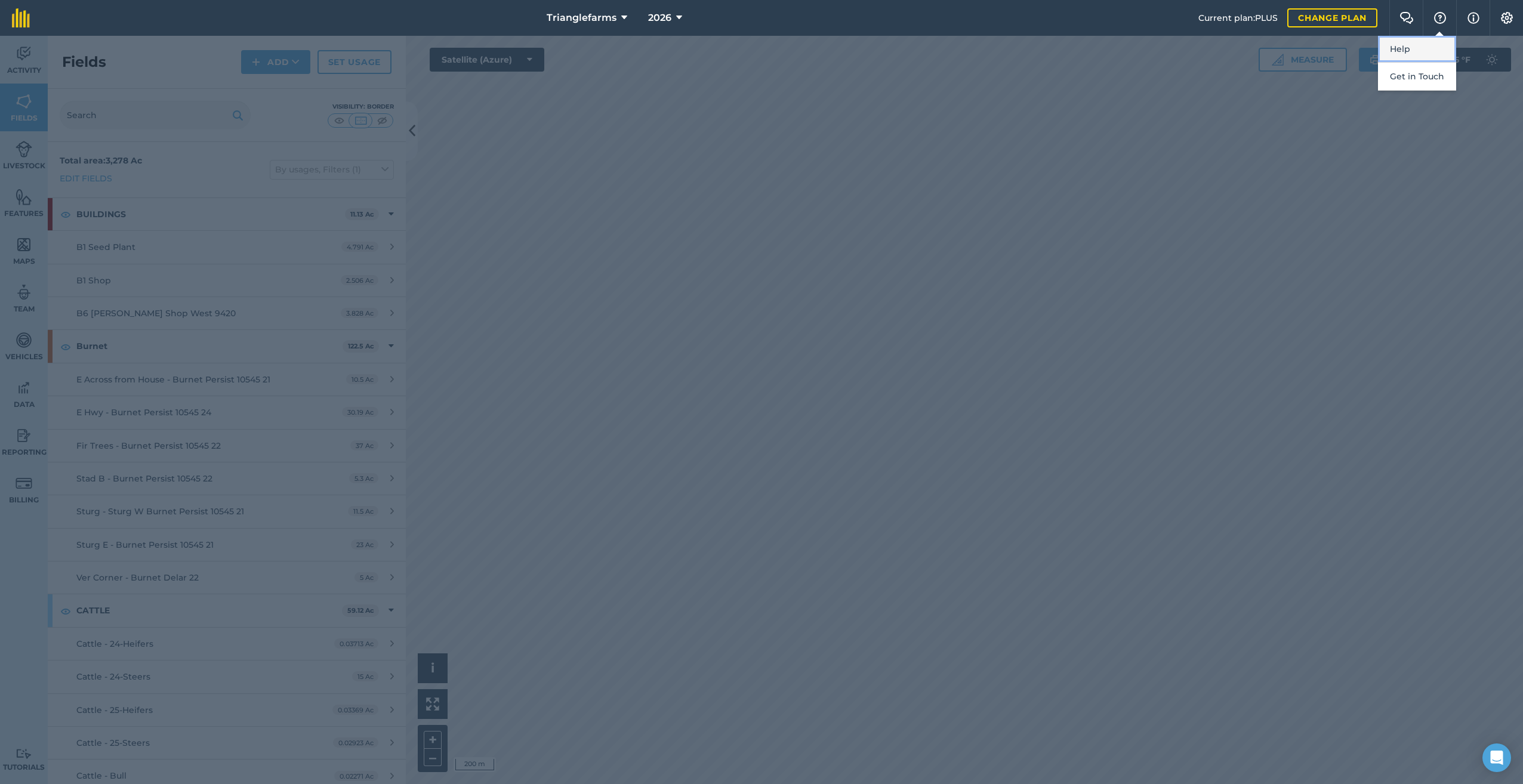
click at [1405, 50] on link "Help" at bounding box center [1416, 49] width 78 height 27
